Goal: Check status: Check status

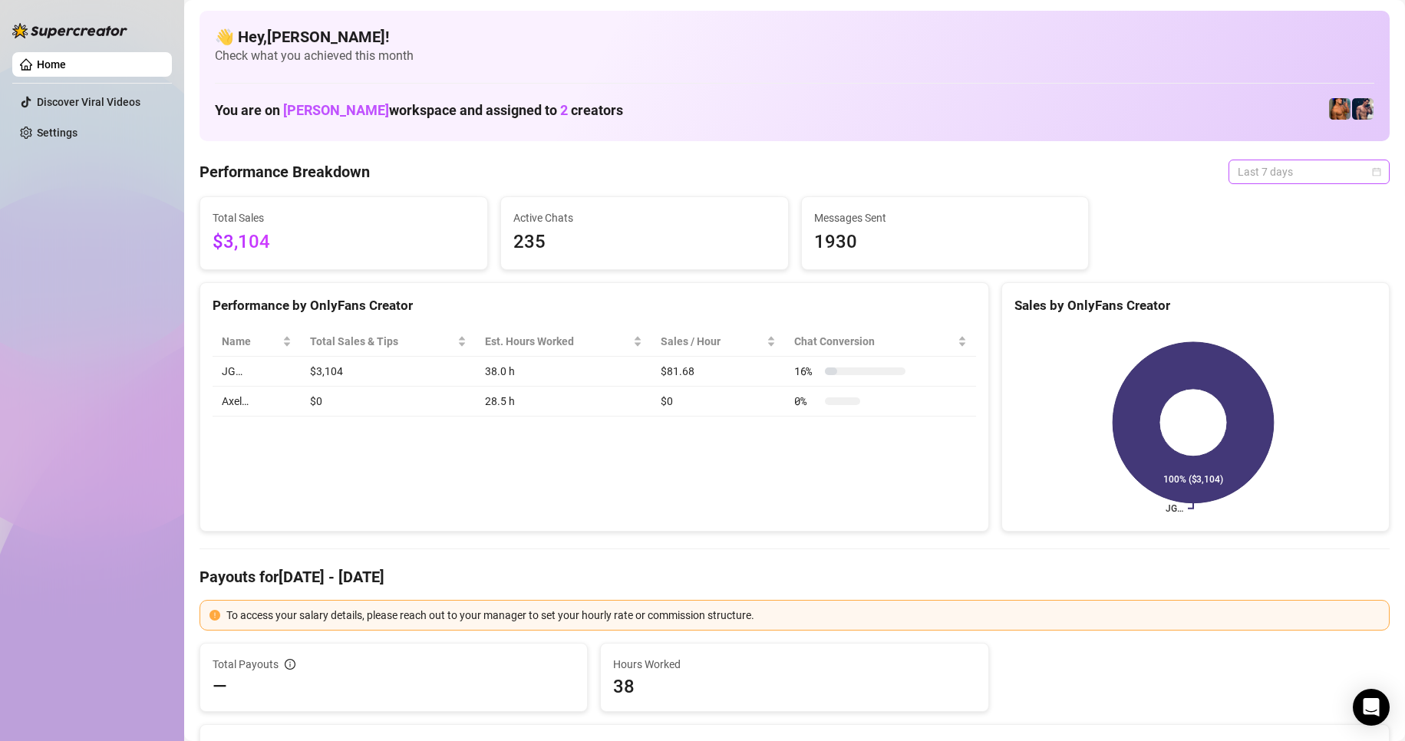
click at [1313, 166] on span "Last 7 days" at bounding box center [1309, 171] width 143 height 23
click at [1292, 291] on div "Custom date" at bounding box center [1295, 300] width 155 height 25
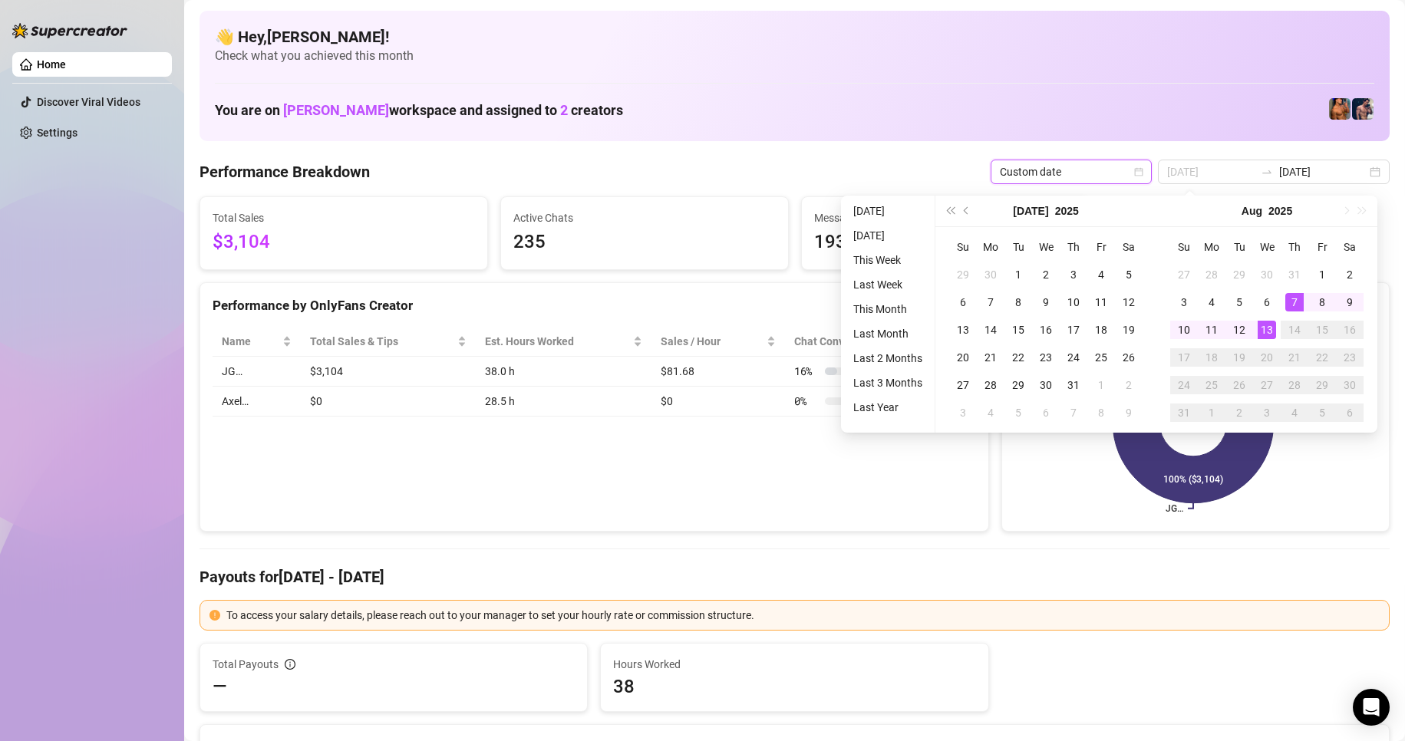
type input "[DATE]"
click at [1271, 335] on div "13" at bounding box center [1266, 330] width 18 height 18
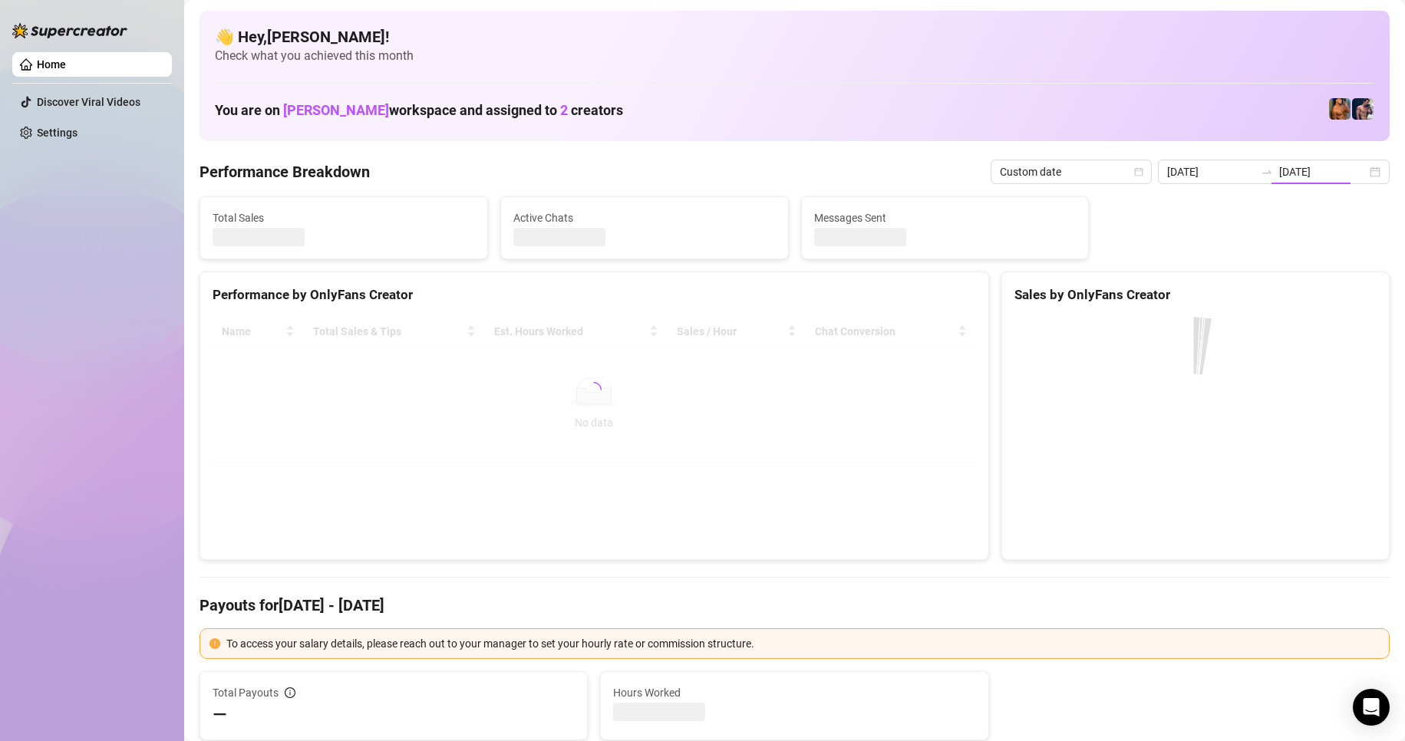
type input "[DATE]"
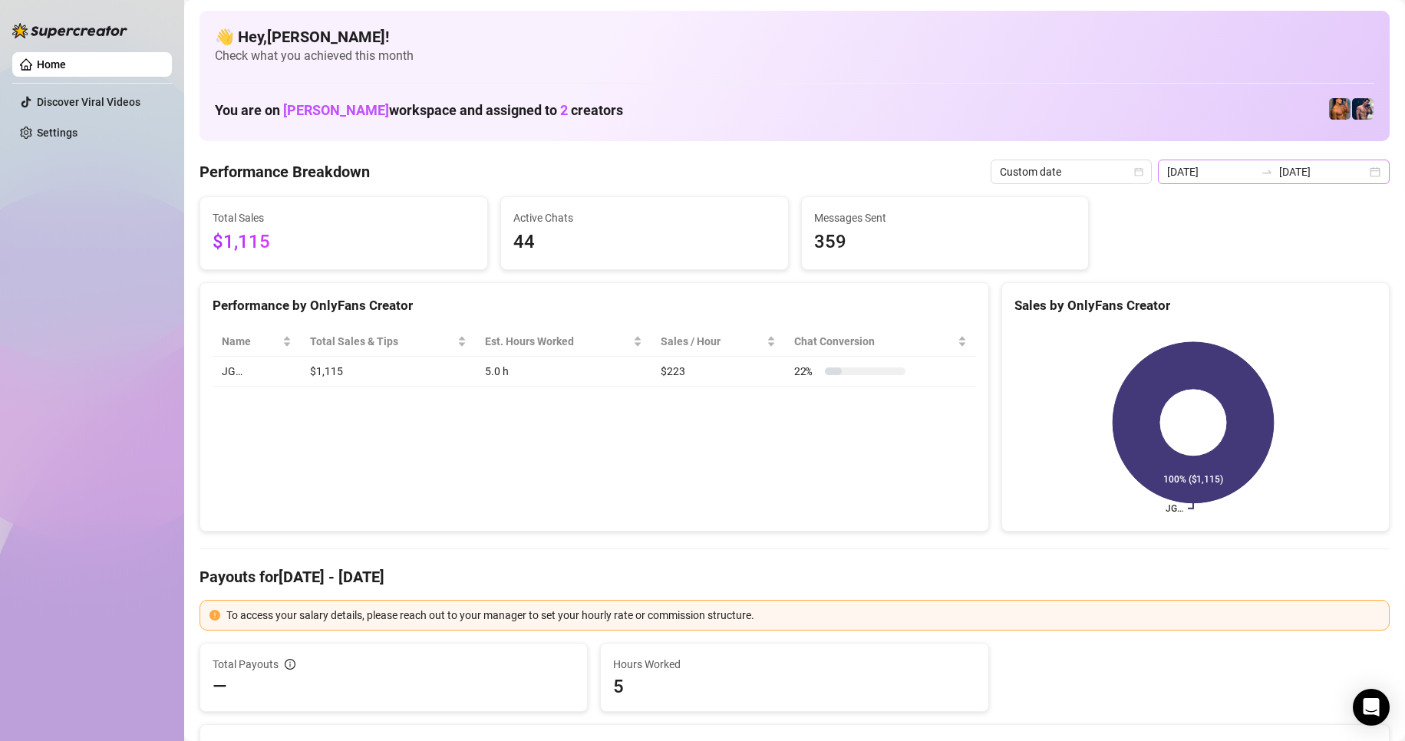
click at [1362, 168] on div "[DATE] [DATE]" at bounding box center [1274, 172] width 232 height 25
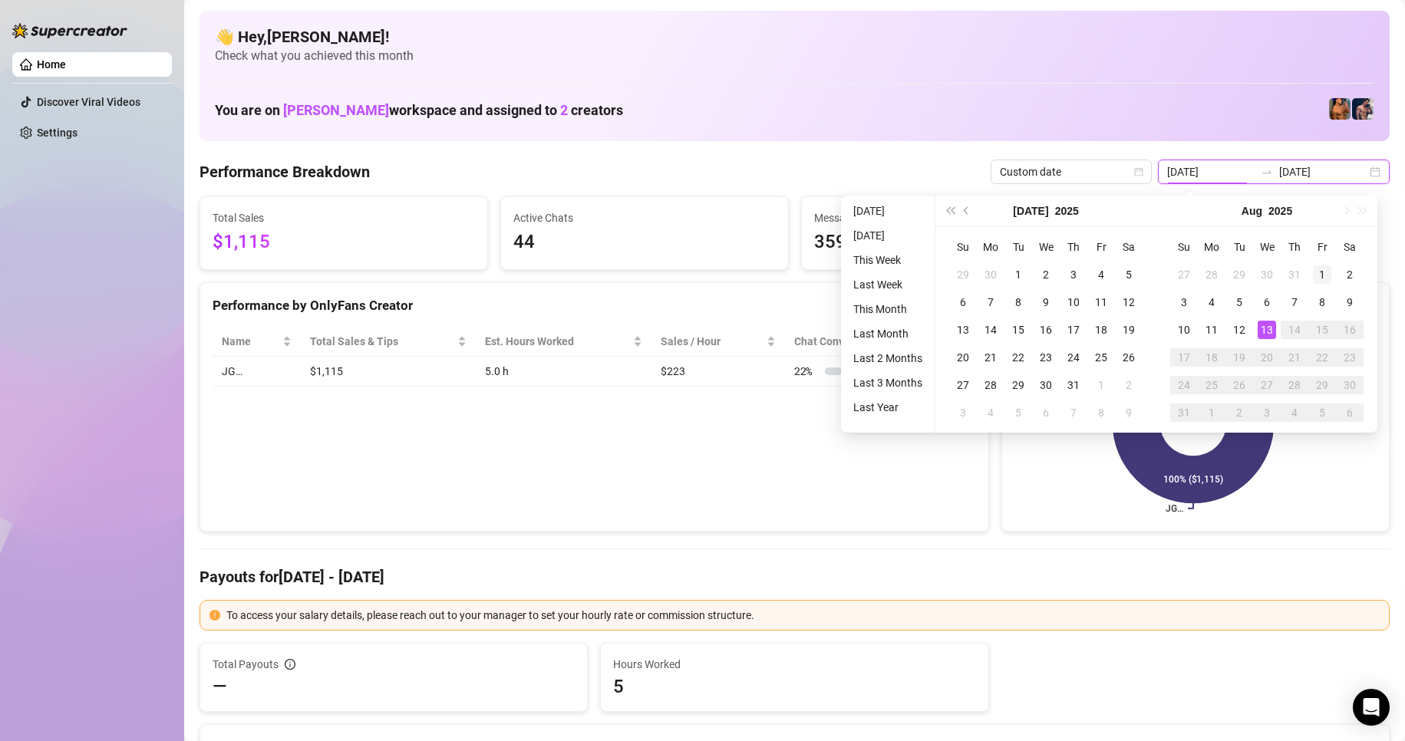
type input "[DATE]"
click at [1316, 272] on div "1" at bounding box center [1322, 274] width 18 height 18
type input "[DATE]"
click at [1267, 330] on div "13" at bounding box center [1266, 330] width 18 height 18
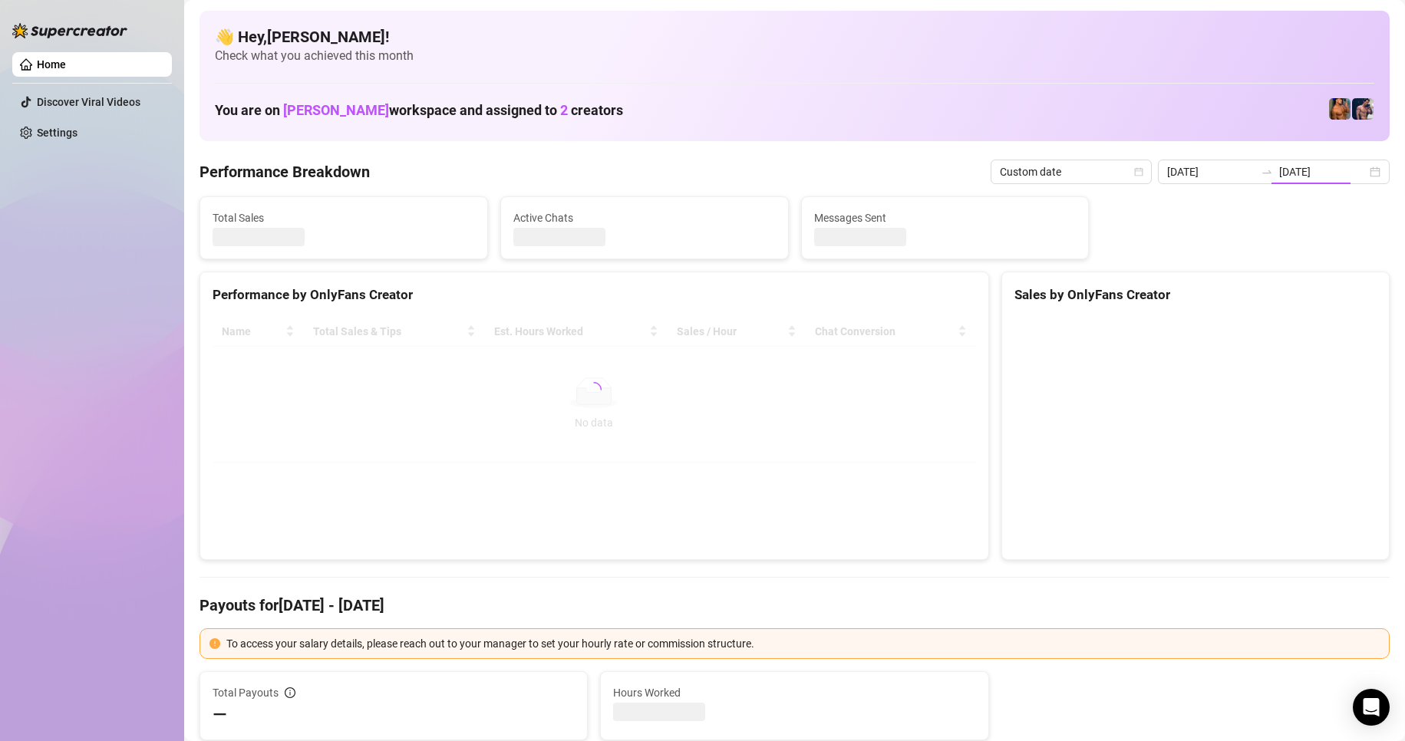
type input "[DATE]"
